Goal: Register for event/course

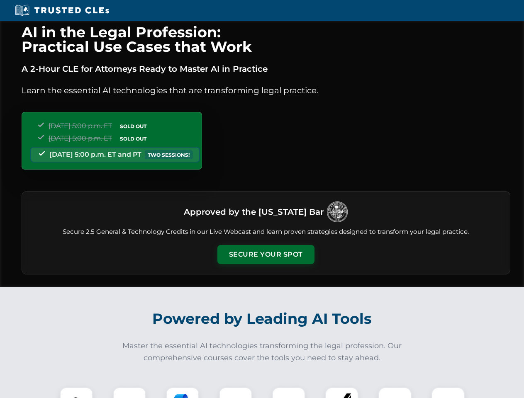
click at [265, 255] on button "Secure Your Spot" at bounding box center [265, 254] width 97 height 19
click at [76, 393] on img at bounding box center [76, 404] width 24 height 24
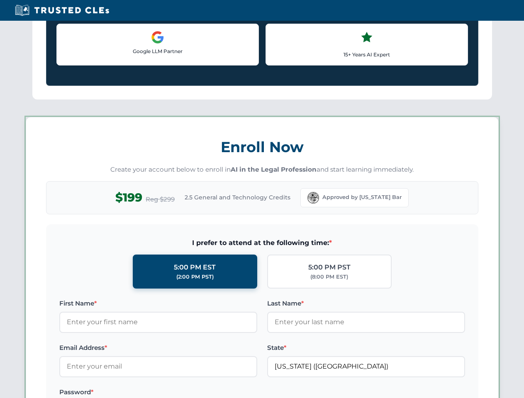
click at [182, 393] on label "Password *" at bounding box center [158, 392] width 198 height 10
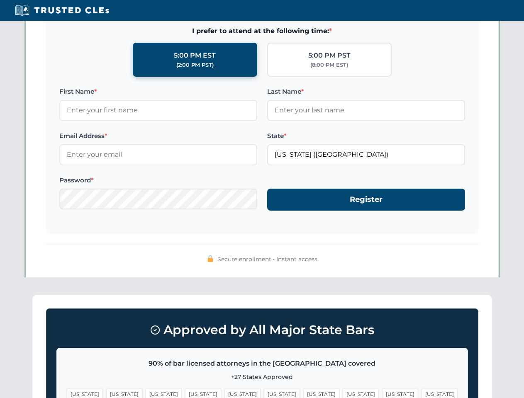
click at [382, 393] on span "[US_STATE]" at bounding box center [400, 394] width 36 height 12
